Goal: Task Accomplishment & Management: Manage account settings

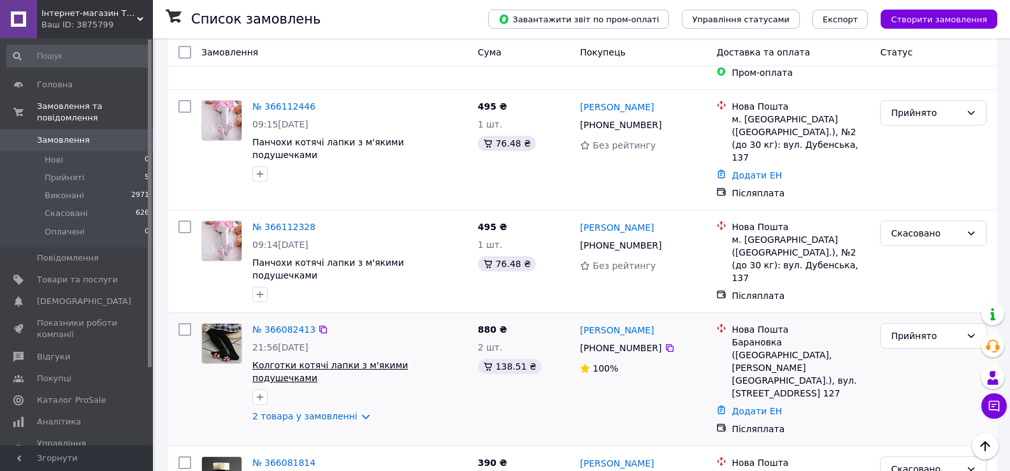
scroll to position [510, 0]
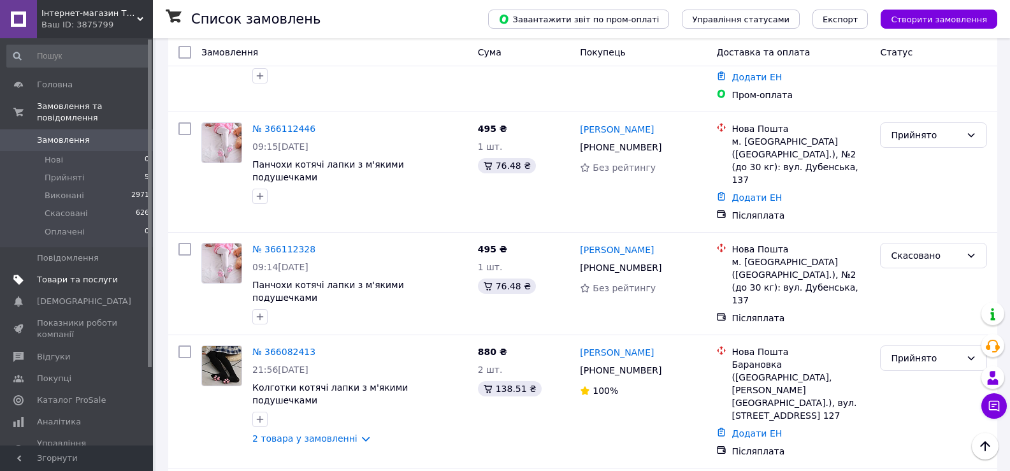
click at [98, 274] on span "Товари та послуги" at bounding box center [77, 279] width 81 height 11
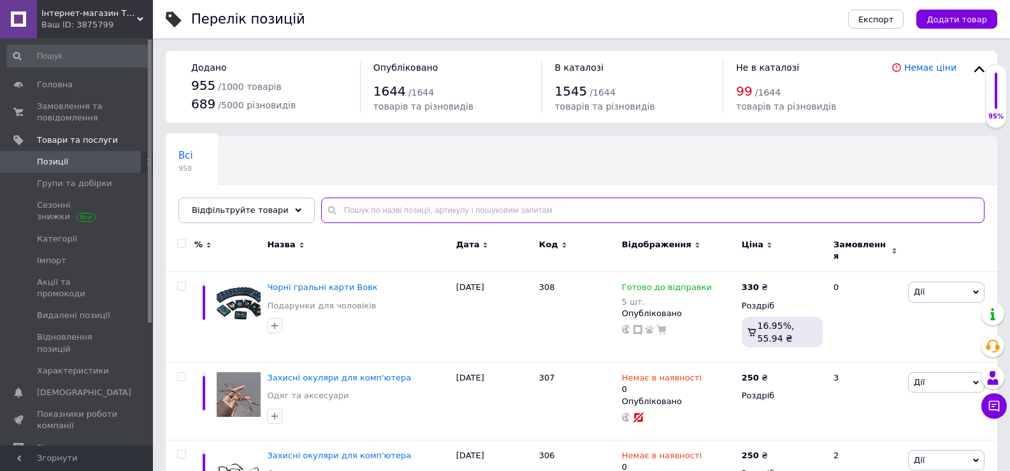
click at [377, 210] on input "text" at bounding box center [652, 210] width 663 height 25
paste input "283"
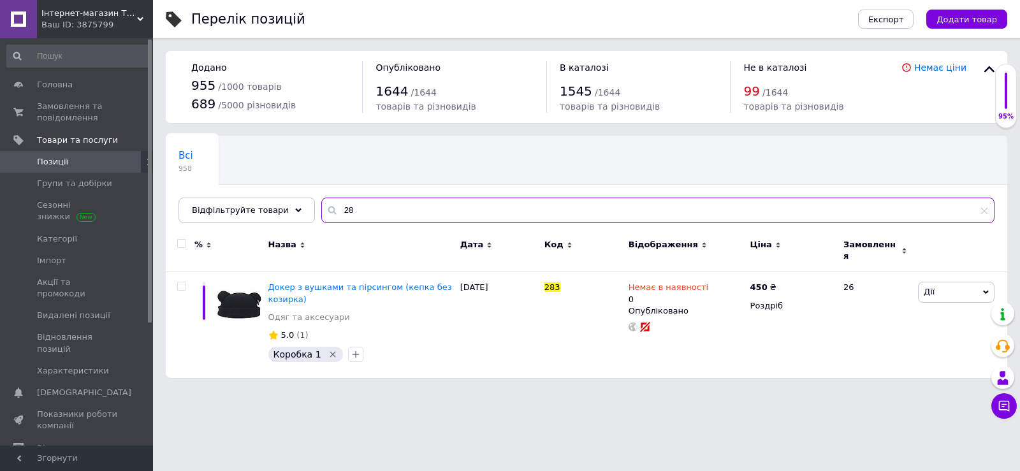
type input "2"
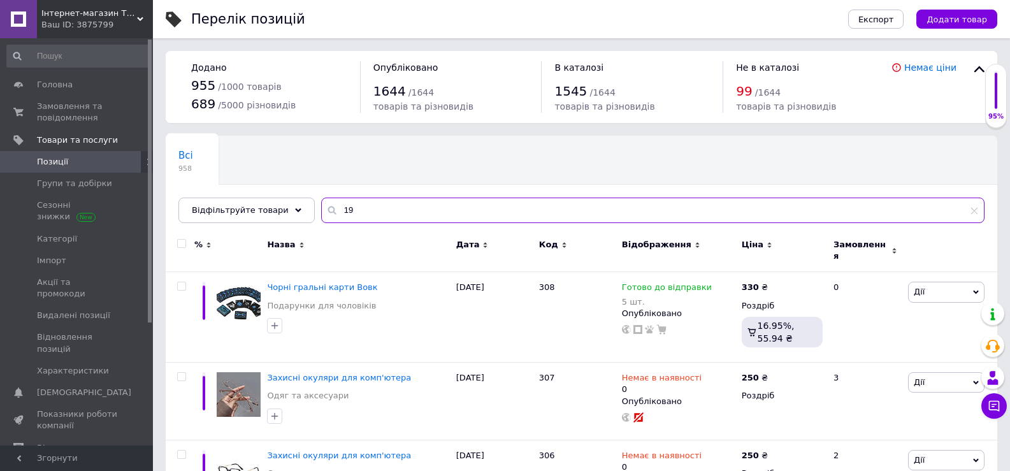
type input "1"
paste input "194"
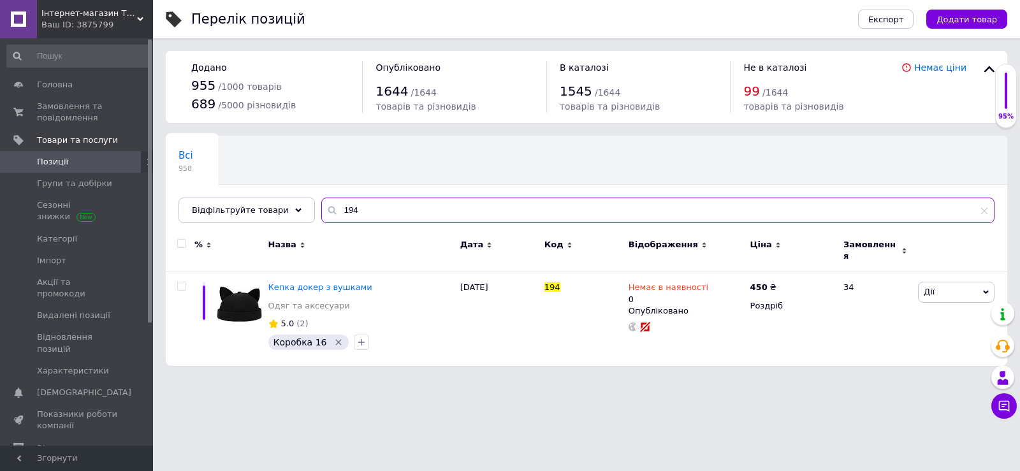
type input "194"
click at [370, 205] on input "194" at bounding box center [657, 210] width 673 height 25
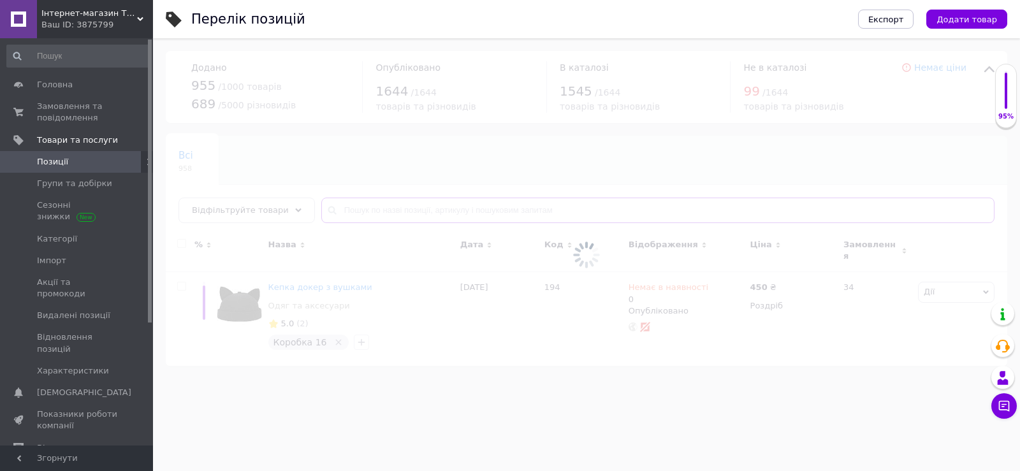
type input "83"
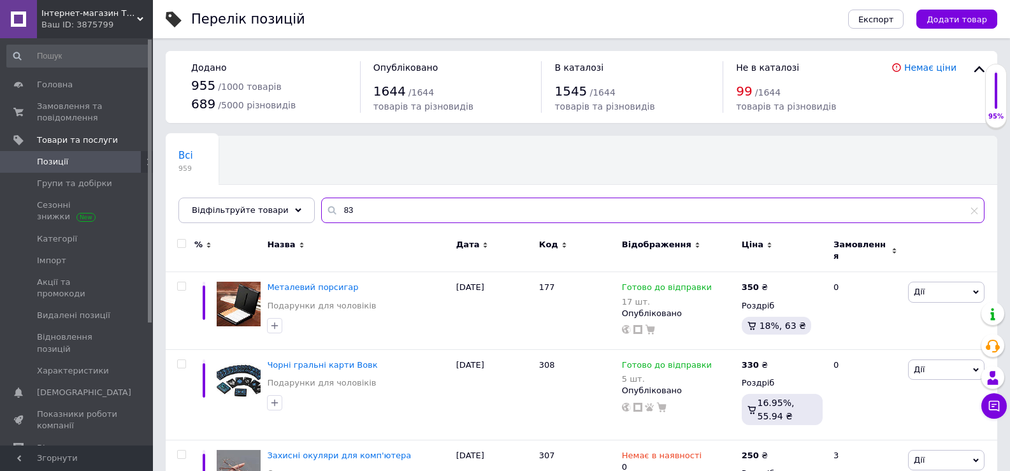
click at [370, 205] on input "83" at bounding box center [652, 210] width 663 height 25
type input "8"
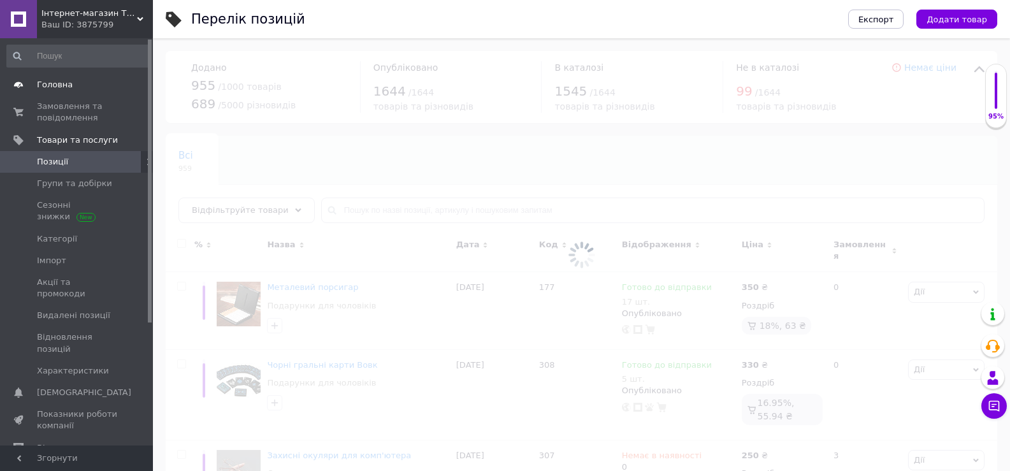
click at [78, 85] on span "Головна" at bounding box center [77, 84] width 81 height 11
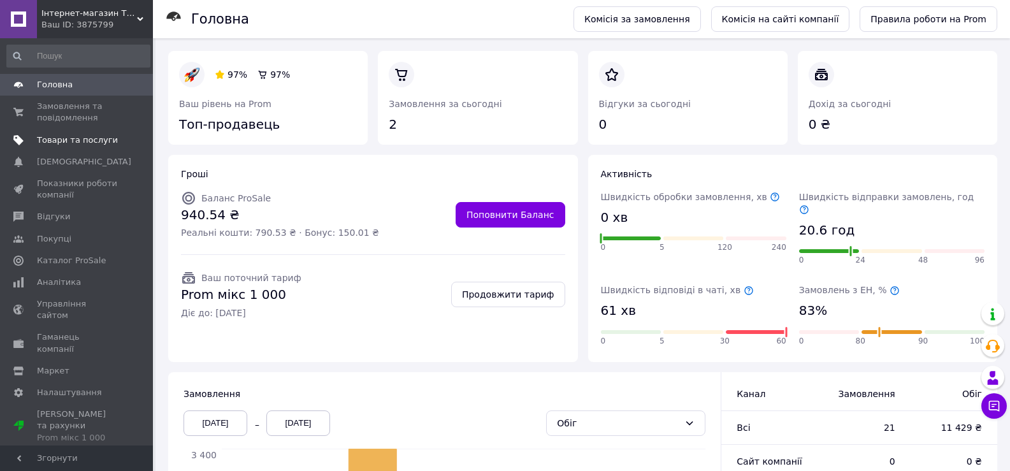
click at [89, 134] on span "Товари та послуги" at bounding box center [77, 139] width 81 height 11
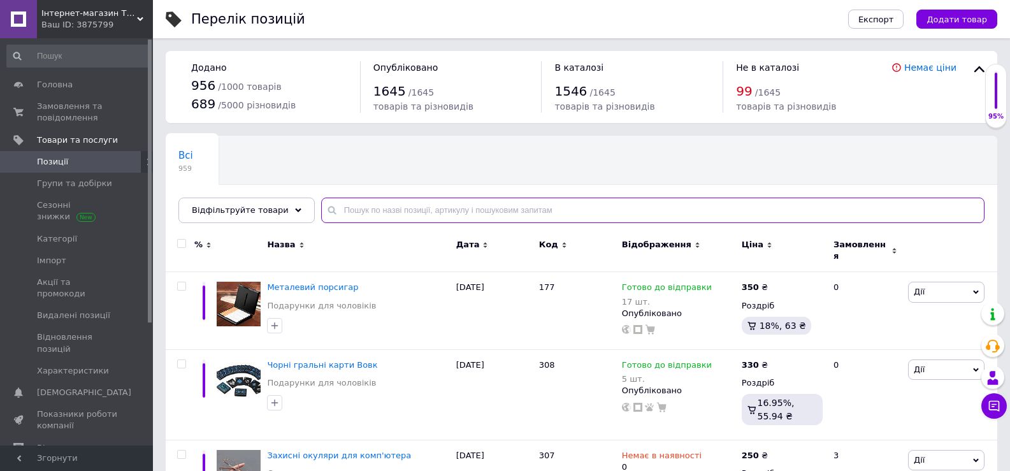
click at [359, 206] on input "text" at bounding box center [652, 210] width 663 height 25
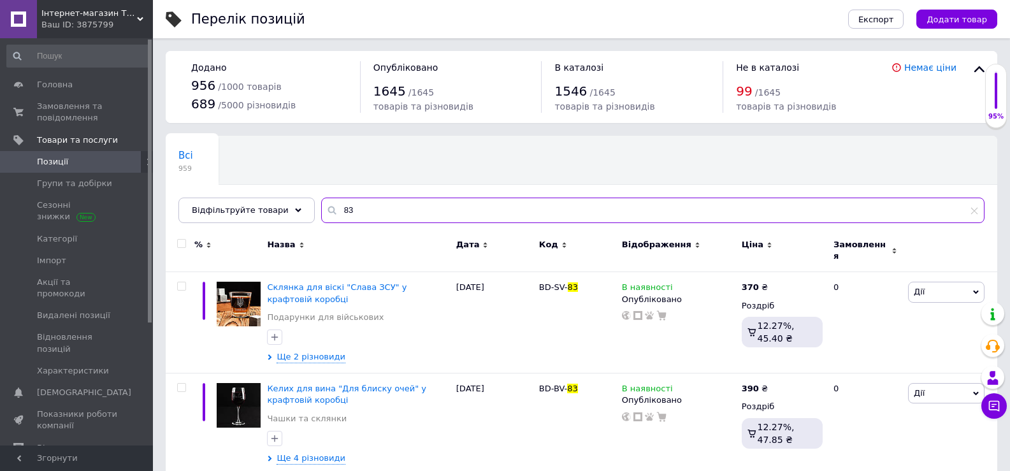
type input "8"
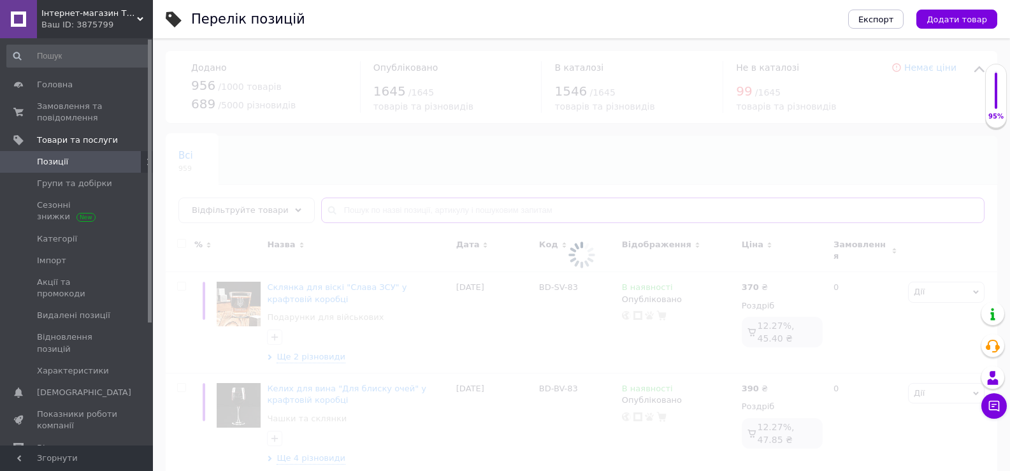
type input "3"
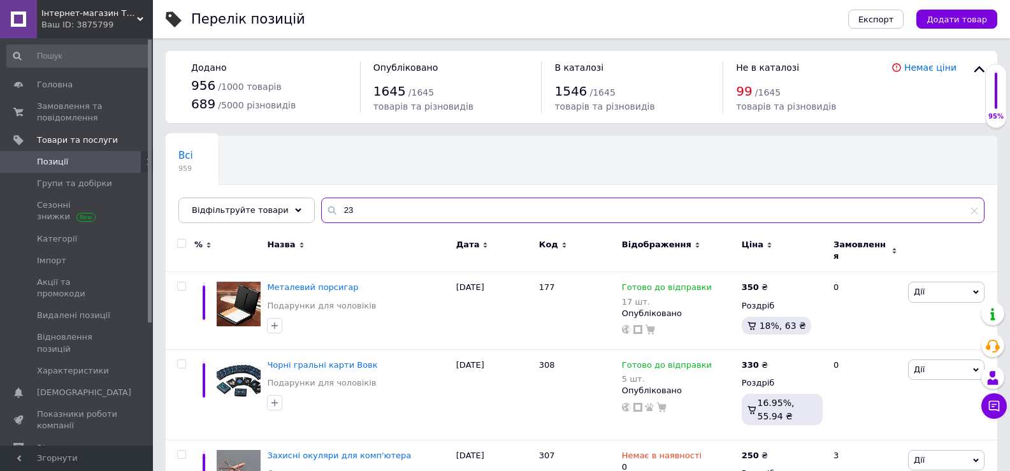
type input "2"
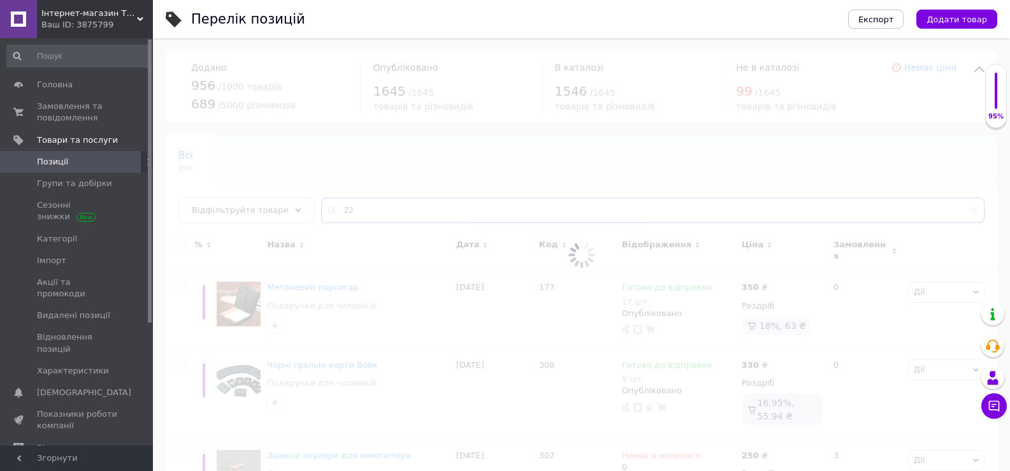
type input "2"
type input "231"
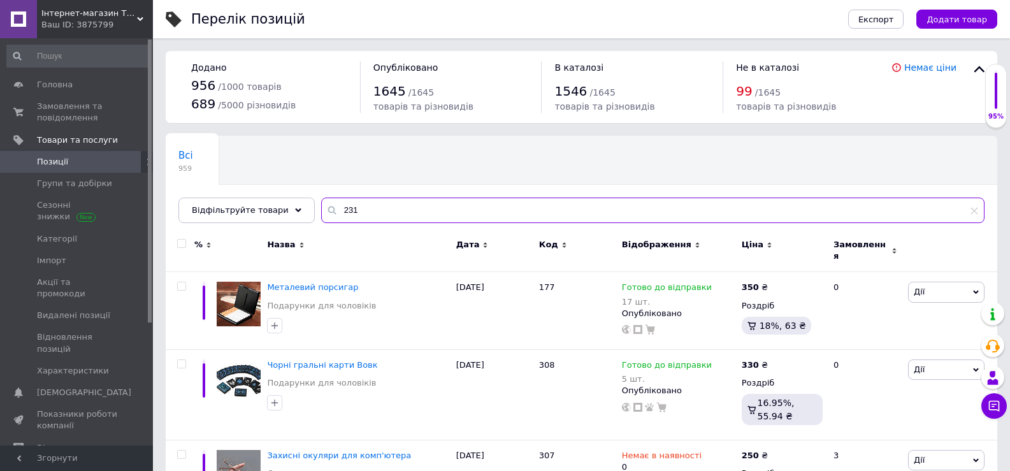
click at [363, 203] on input "231" at bounding box center [652, 210] width 663 height 25
paste input "231"
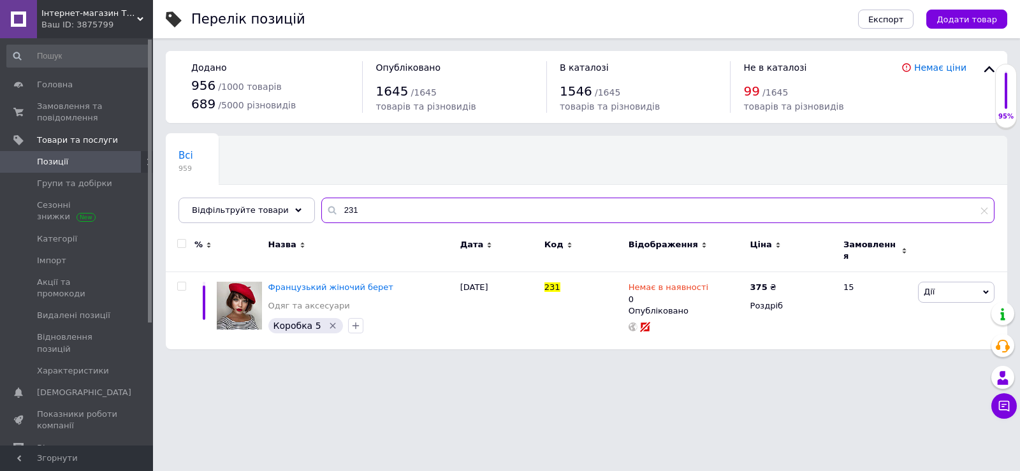
type input "231"
click at [352, 203] on input "231" at bounding box center [657, 210] width 673 height 25
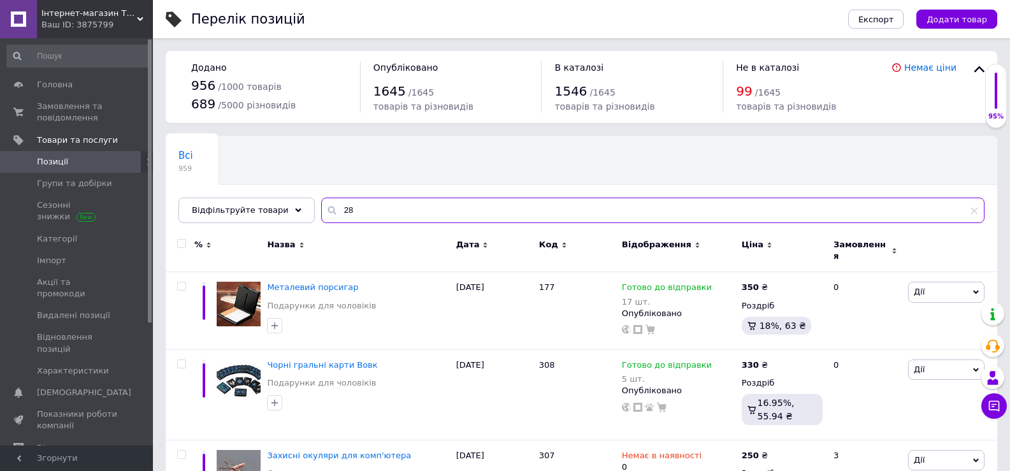
type input "2"
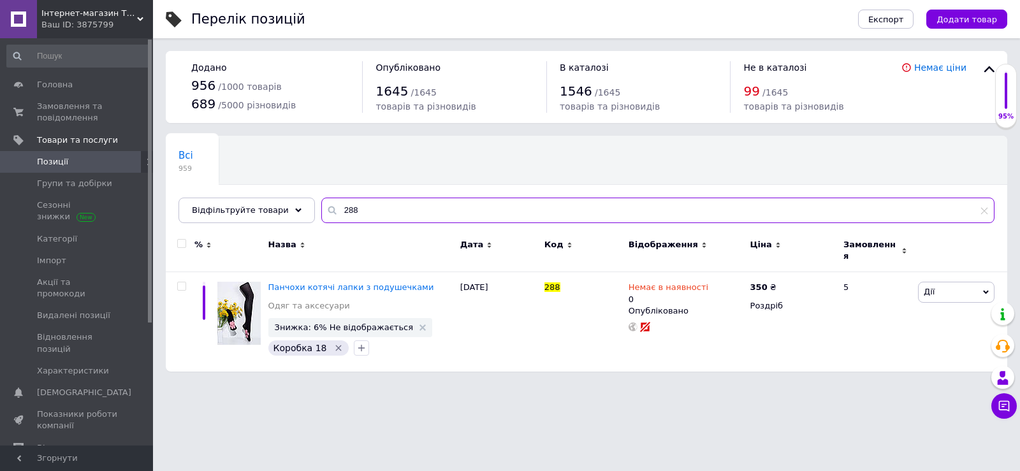
type input "288"
click at [365, 208] on input "288" at bounding box center [657, 210] width 673 height 25
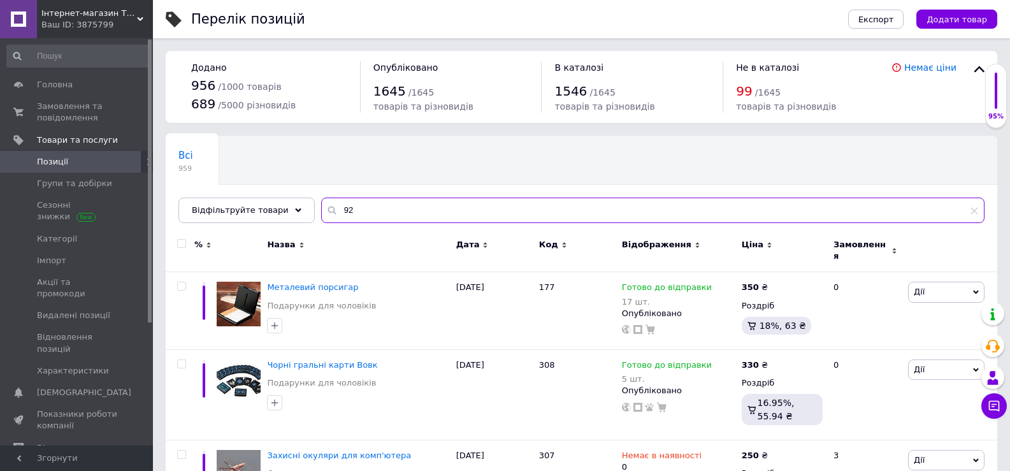
type input "9"
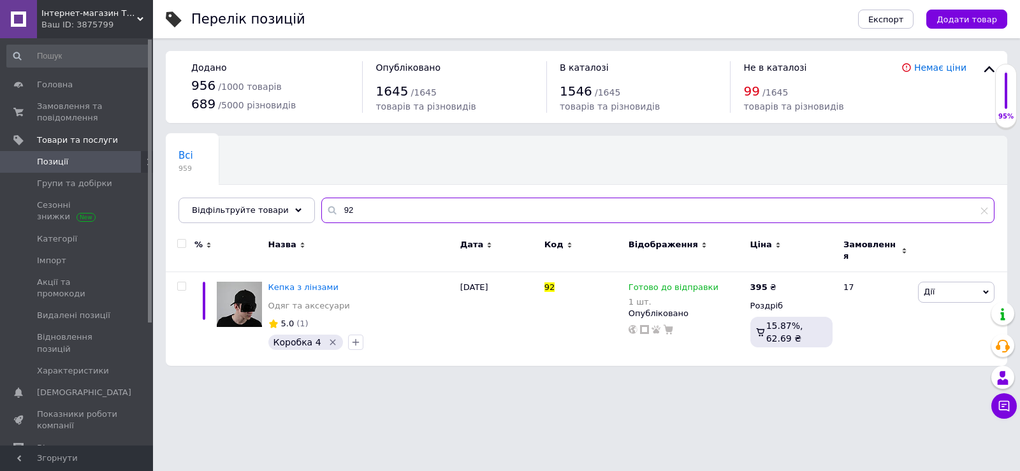
type input "9"
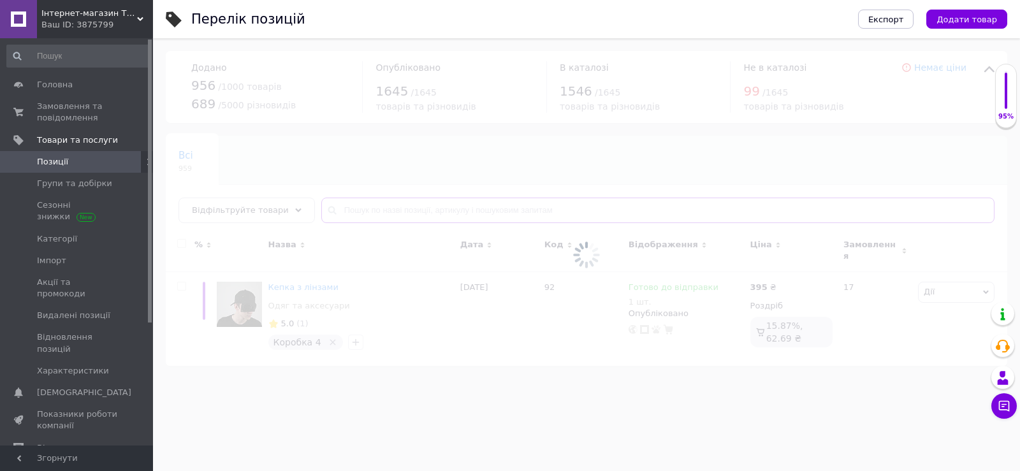
type input "230"
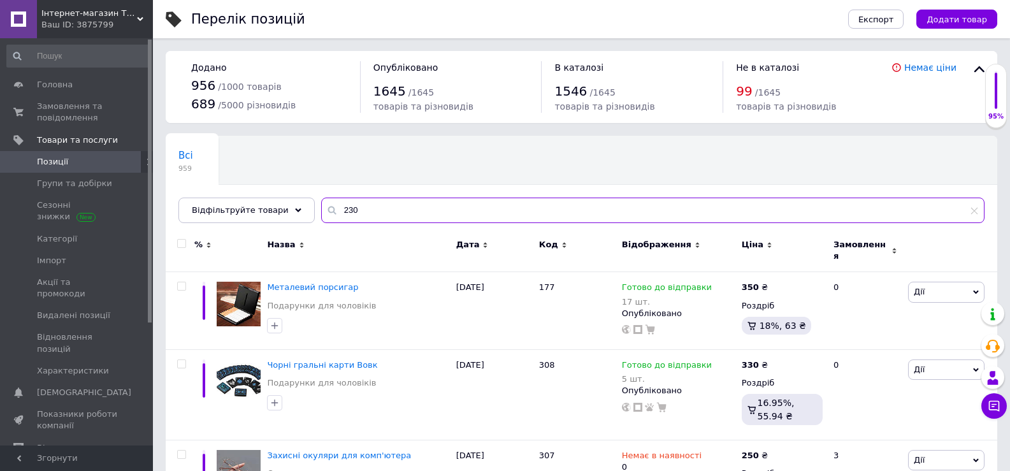
click at [349, 202] on input "230" at bounding box center [652, 210] width 663 height 25
type input "230"
click at [349, 202] on input "230" at bounding box center [652, 210] width 663 height 25
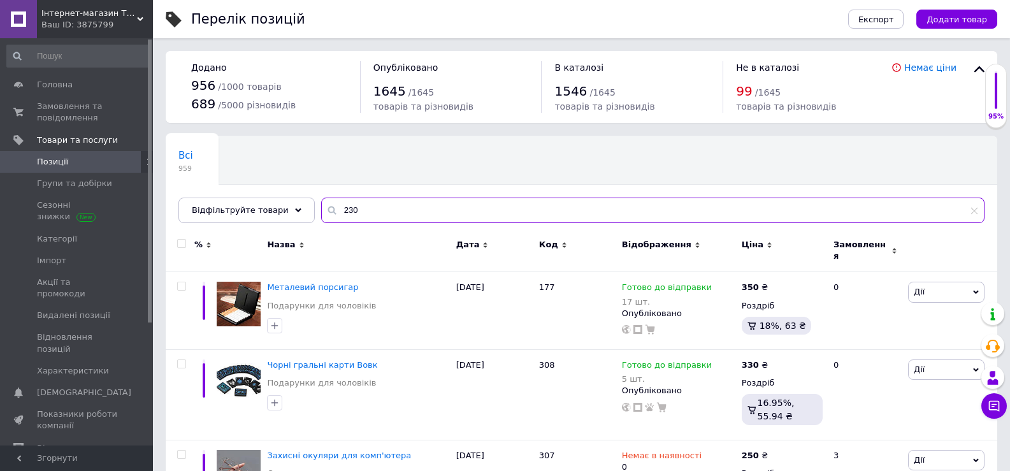
click at [349, 202] on input "230" at bounding box center [652, 210] width 663 height 25
type input "2"
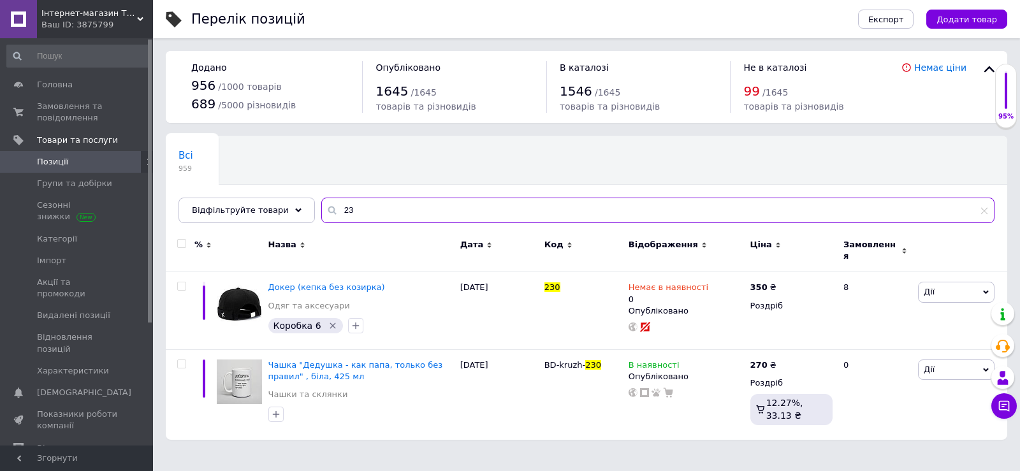
type input "2"
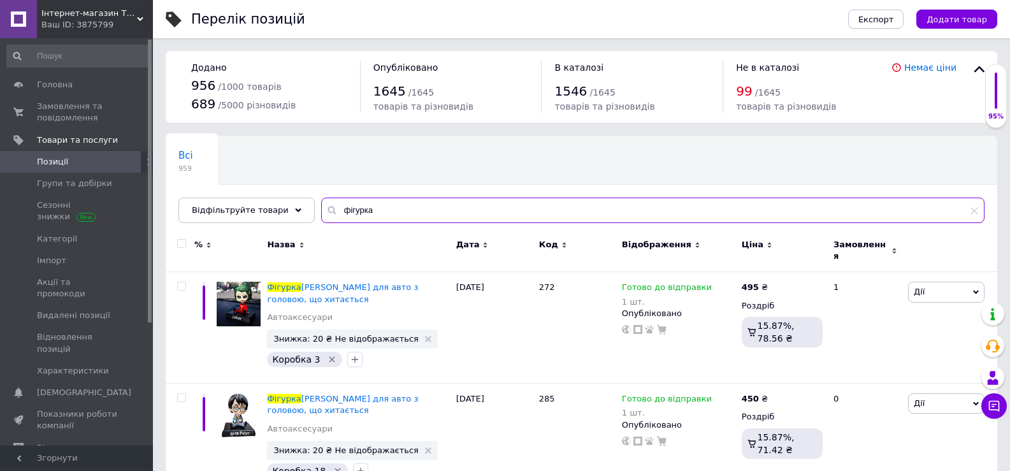
type input "фігурка"
click at [358, 209] on input "фігурка" at bounding box center [652, 210] width 663 height 25
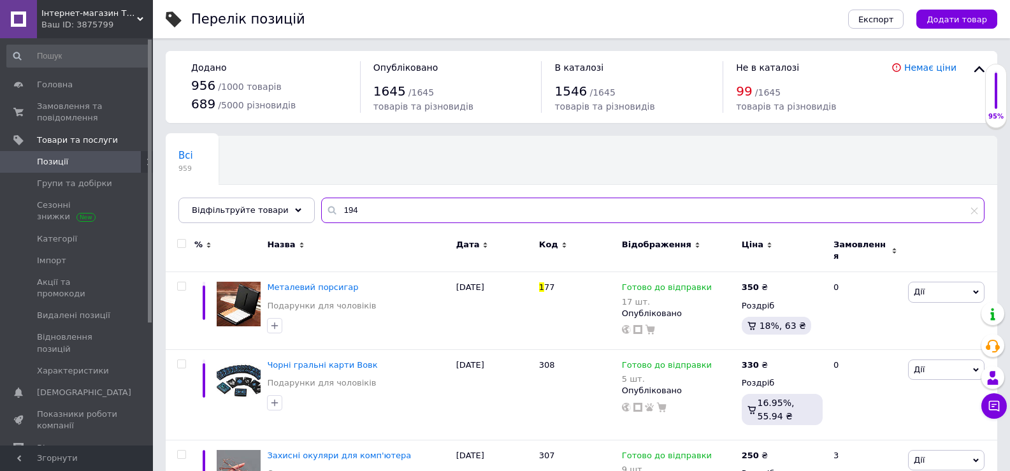
type input "194"
